Goal: Task Accomplishment & Management: Use online tool/utility

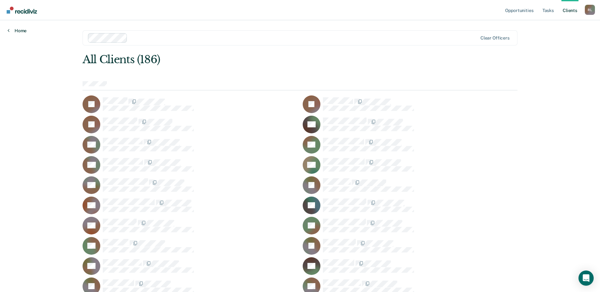
click at [22, 32] on link "Home" at bounding box center [17, 31] width 19 height 6
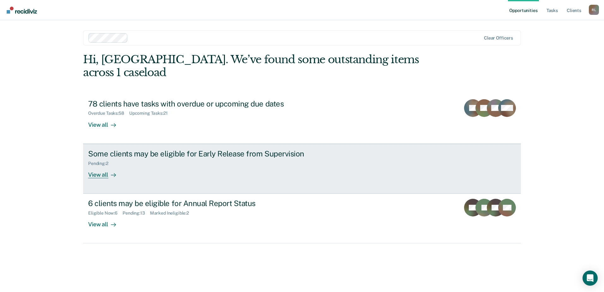
click at [144, 149] on div "Some clients may be eligible for Early Release from Supervision" at bounding box center [199, 153] width 222 height 9
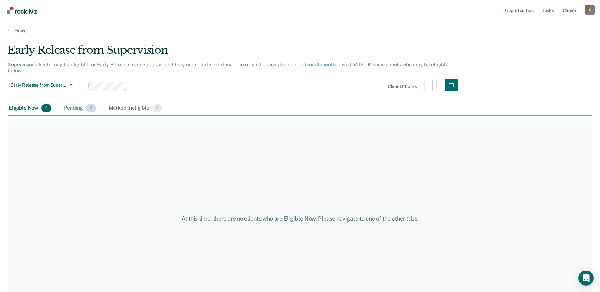
click at [79, 107] on div "Pending 2" at bounding box center [80, 108] width 34 height 14
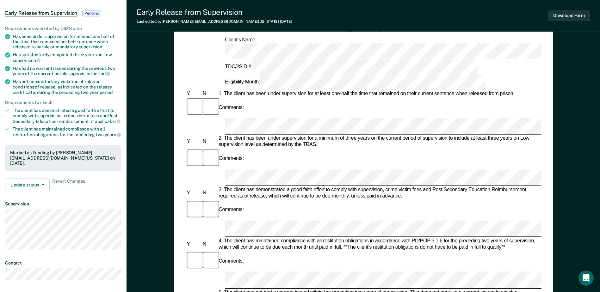
scroll to position [63, 0]
